Goal: Information Seeking & Learning: Learn about a topic

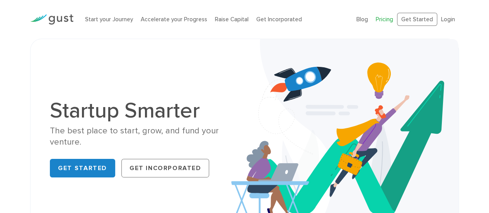
click at [390, 18] on link "Pricing" at bounding box center [384, 19] width 17 height 7
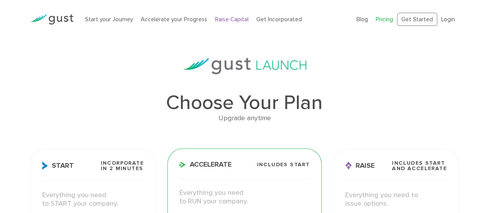
click at [221, 19] on link "Raise Capital" at bounding box center [232, 19] width 34 height 7
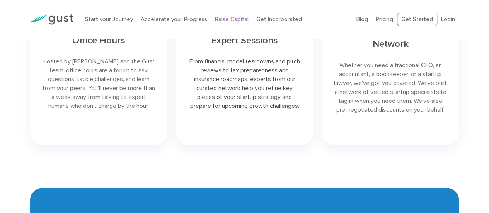
scroll to position [1121, 0]
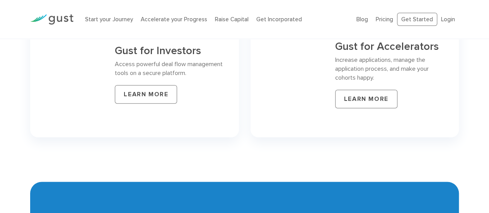
scroll to position [3306, 0]
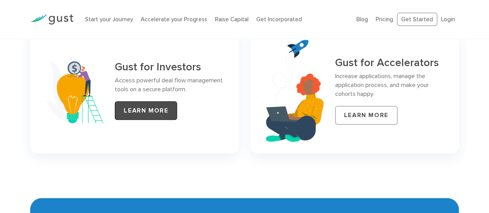
click at [158, 109] on link "LEARN MORE" at bounding box center [146, 110] width 62 height 19
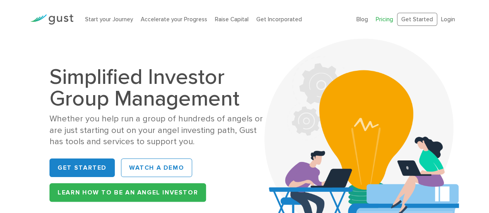
click at [388, 20] on link "Pricing" at bounding box center [384, 19] width 17 height 7
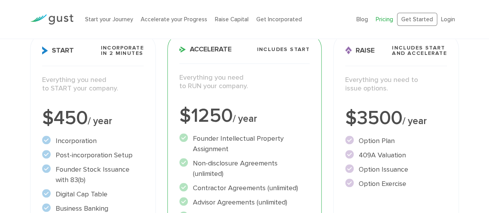
scroll to position [35, 0]
